Goal: Information Seeking & Learning: Learn about a topic

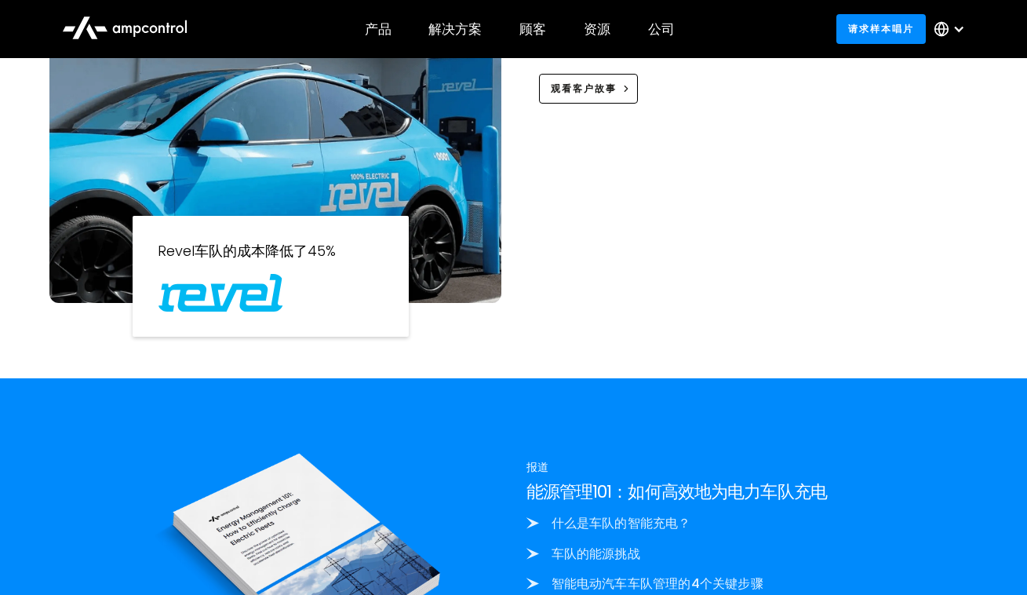
scroll to position [1032, 0]
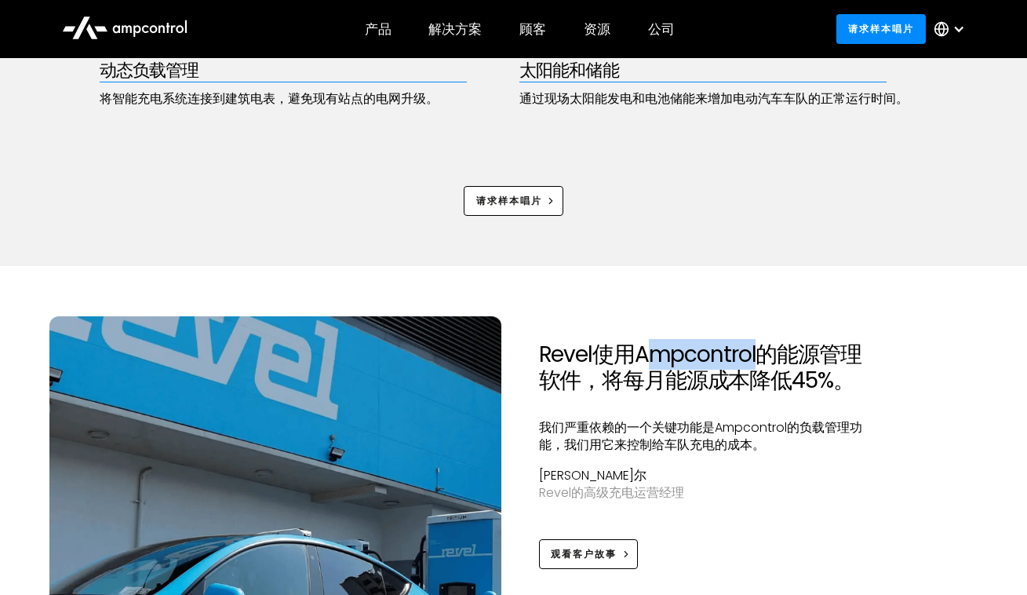
drag, startPoint x: 642, startPoint y: 347, endPoint x: 759, endPoint y: 342, distance: 117.0
click at [759, 342] on h2 "Revel使用Ampcontrol的能源管理软件，将每月能源成本降低45%。" at bounding box center [707, 367] width 337 height 53
click at [662, 352] on h2 "Revel使用Ampcontrol的能源管理软件，将每月能源成本降低45%。" at bounding box center [707, 367] width 337 height 53
drag, startPoint x: 643, startPoint y: 348, endPoint x: 760, endPoint y: 347, distance: 116.9
click at [760, 347] on h2 "Revel使用Ampcontrol的能源管理软件，将每月能源成本降低45%。" at bounding box center [707, 367] width 337 height 53
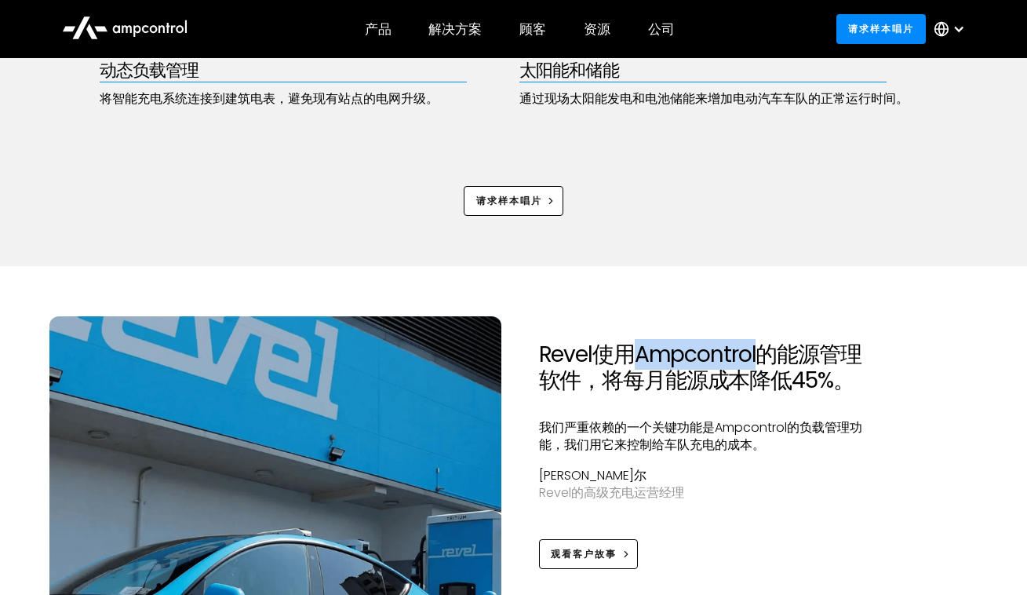
copy h2 "Ampcontrol"
click at [612, 211] on div "请求样本唱片" at bounding box center [514, 200] width 829 height 29
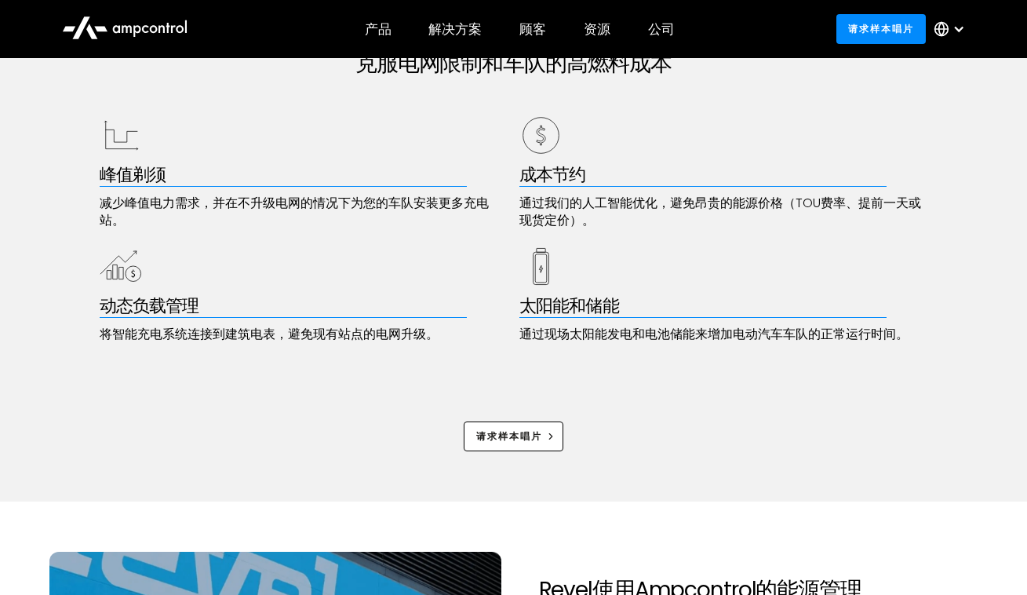
scroll to position [0, 0]
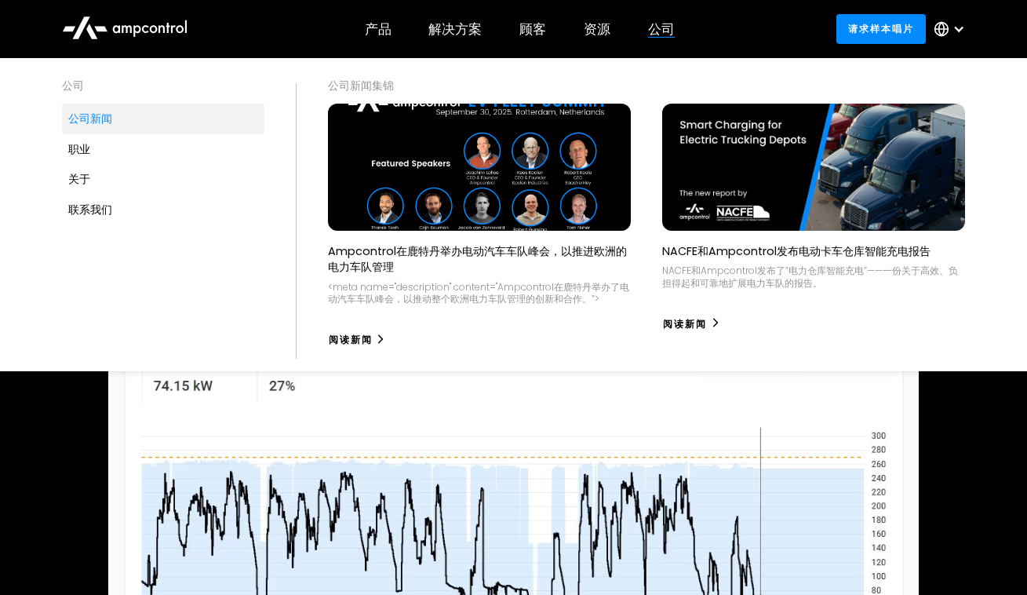
click at [82, 119] on div "公司新闻" at bounding box center [90, 118] width 44 height 17
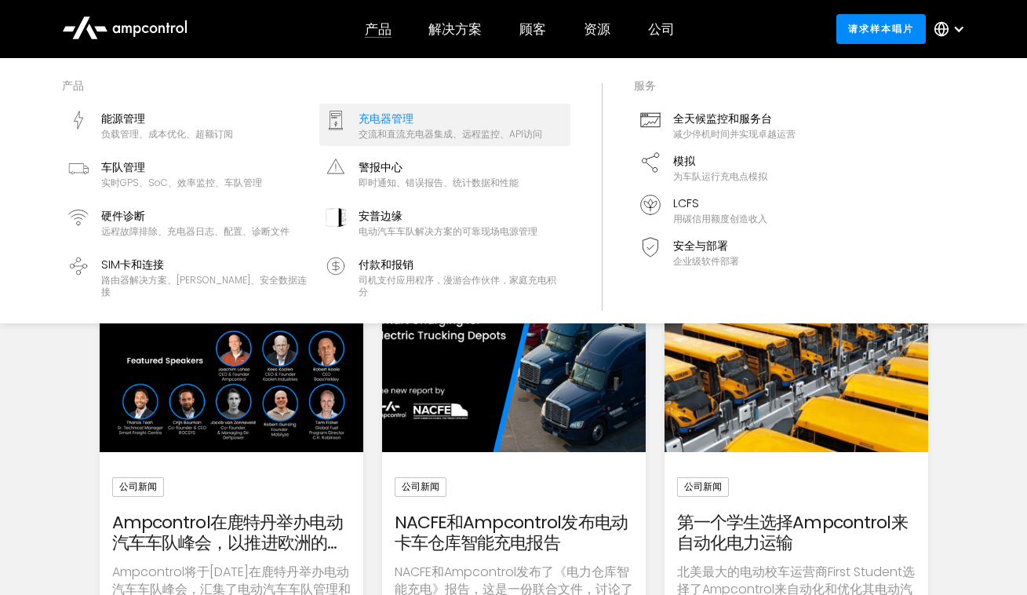
click at [399, 128] on div "交流和直流充电器集成、远程监控、API访问" at bounding box center [451, 134] width 184 height 13
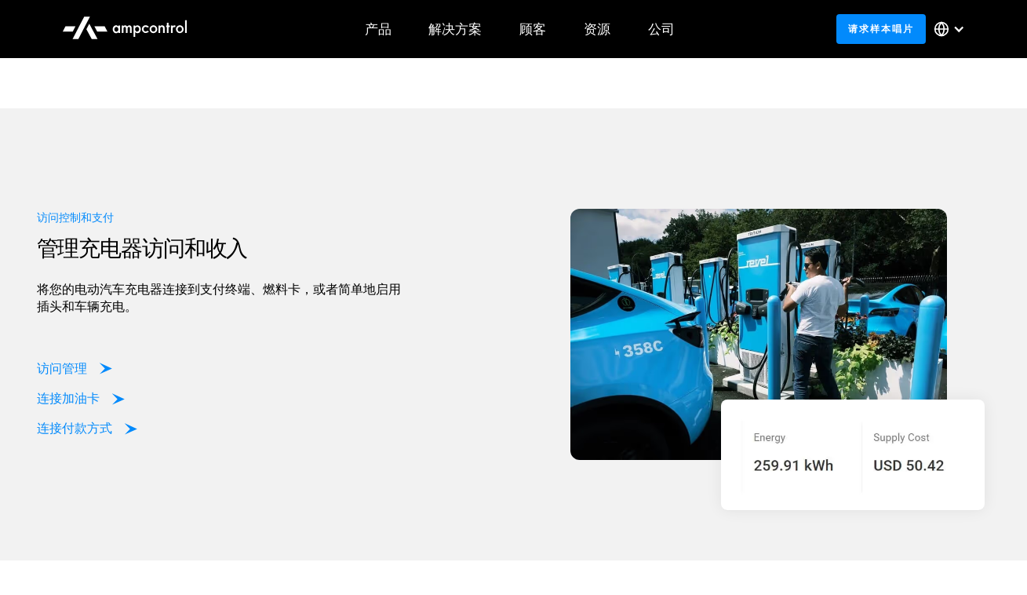
scroll to position [3219, 0]
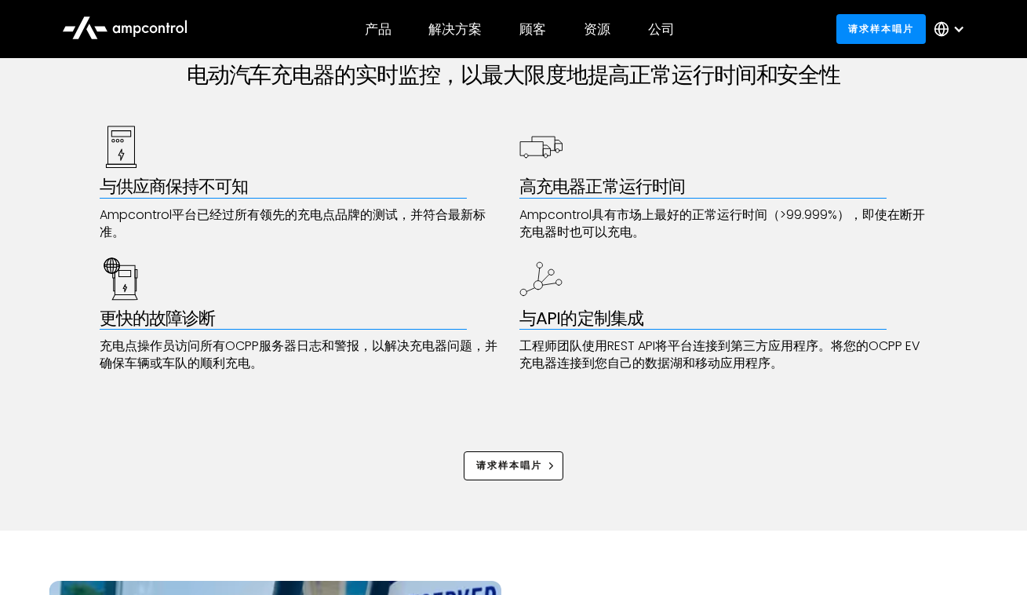
scroll to position [0, 0]
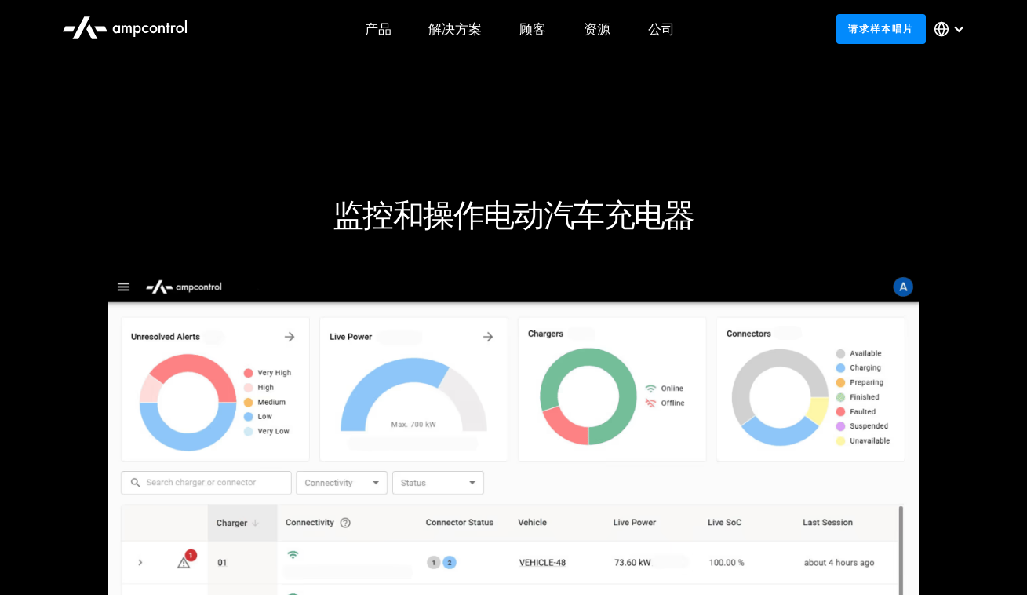
click at [705, 97] on div "监控和操作电动汽车充电器 请求样本唱片" at bounding box center [513, 420] width 1027 height 724
